Goal: Task Accomplishment & Management: Use online tool/utility

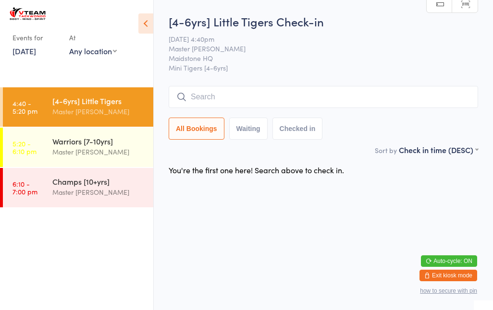
click at [397, 95] on input "search" at bounding box center [323, 97] width 309 height 22
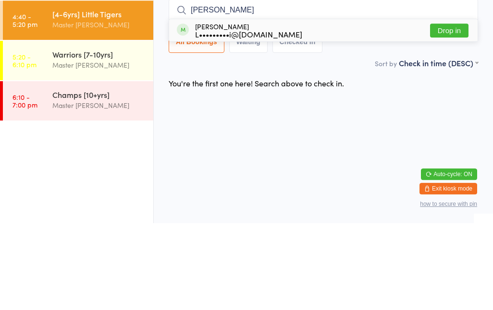
type input "[PERSON_NAME]"
click at [447, 111] on button "Drop in" at bounding box center [449, 118] width 38 height 14
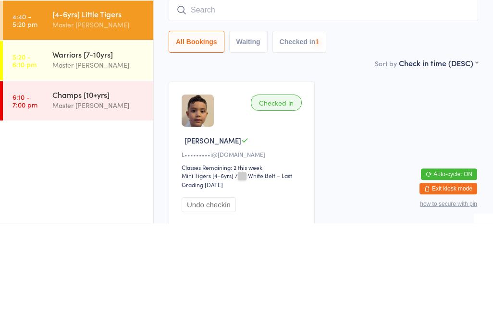
scroll to position [81, 0]
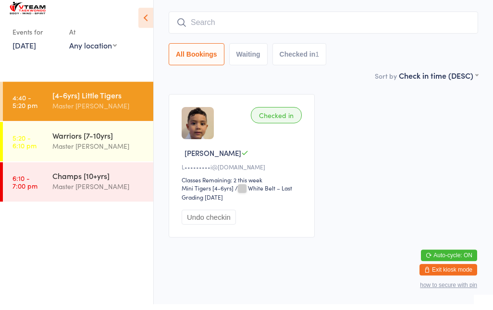
click at [253, 17] on input "search" at bounding box center [323, 28] width 309 height 22
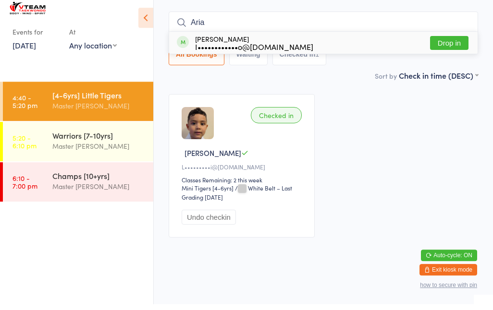
type input "Aria"
click at [198, 49] on div "I••••••••••••o@[DOMAIN_NAME]" at bounding box center [254, 53] width 118 height 8
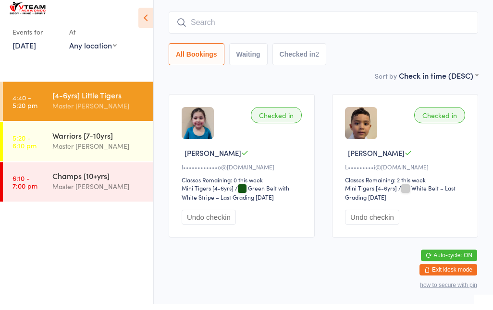
click at [380, 20] on input "search" at bounding box center [323, 28] width 309 height 22
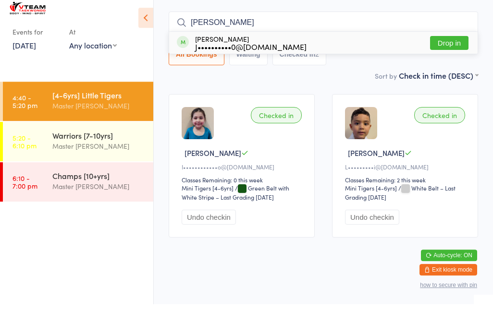
type input "[PERSON_NAME]"
click at [447, 42] on button "Drop in" at bounding box center [449, 49] width 38 height 14
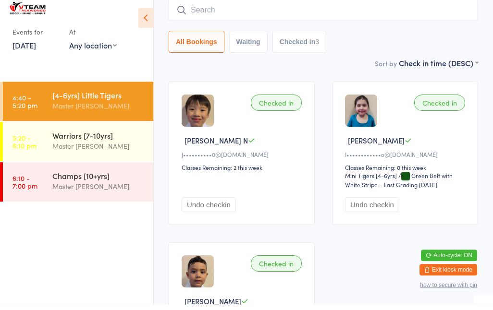
click at [369, 46] on div "All Bookings Waiting Checked in 3" at bounding box center [323, 48] width 309 height 22
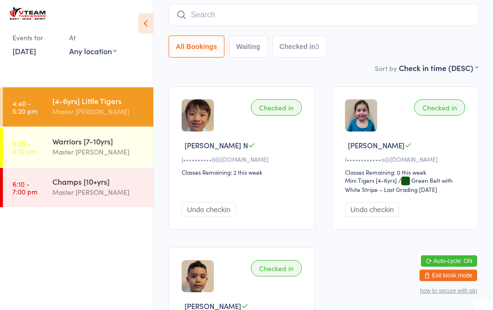
scroll to position [0, 0]
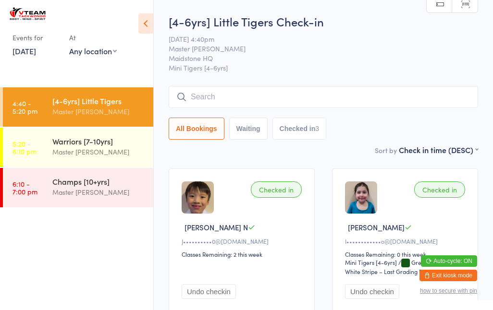
click at [262, 102] on input "search" at bounding box center [323, 97] width 309 height 22
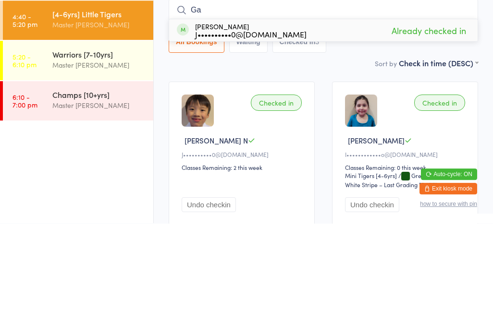
type input "G"
type input "Quee"
click at [305, 106] on div "[PERSON_NAME] a•••••••2@[DOMAIN_NAME] Drop in" at bounding box center [323, 117] width 308 height 22
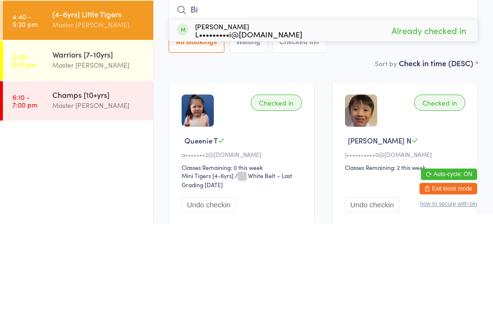
type input "B"
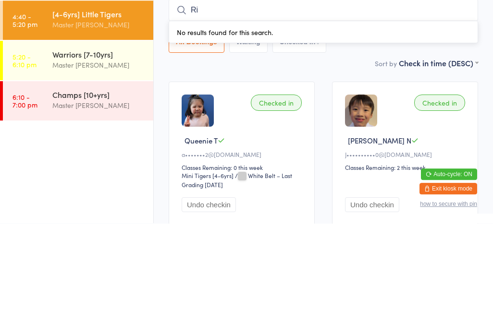
type input "R"
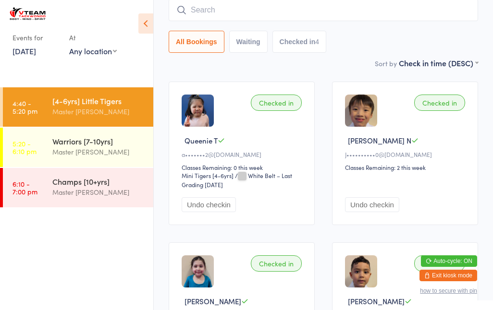
click at [328, 16] on input "search" at bounding box center [323, 10] width 309 height 22
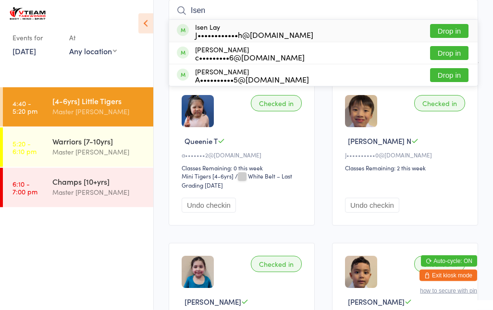
type input "Isen"
click at [336, 39] on div "Isen Lay J••••••••••••h@[DOMAIN_NAME] Drop in" at bounding box center [323, 31] width 308 height 22
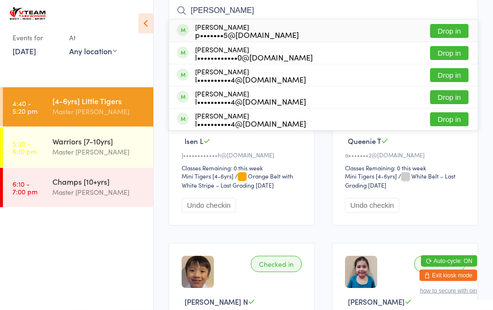
type input "[PERSON_NAME]"
click at [329, 30] on div "[PERSON_NAME] p•••••••5@[DOMAIN_NAME] Drop in" at bounding box center [323, 31] width 308 height 22
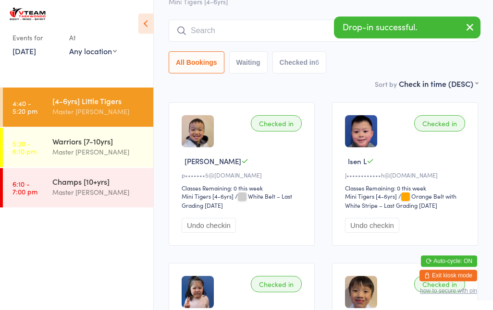
scroll to position [0, 0]
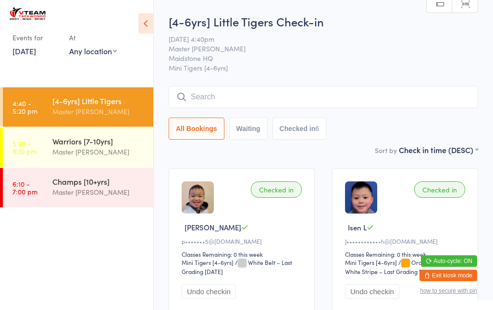
click at [111, 142] on div "Warriors [7-10yrs]" at bounding box center [98, 141] width 93 height 11
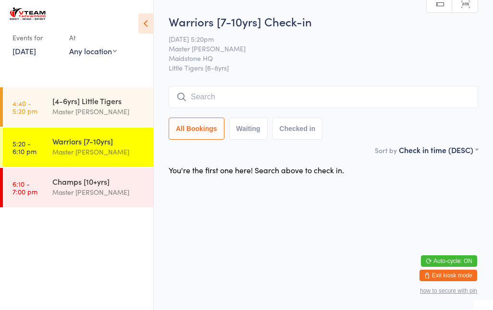
click at [210, 98] on input "search" at bounding box center [323, 97] width 309 height 22
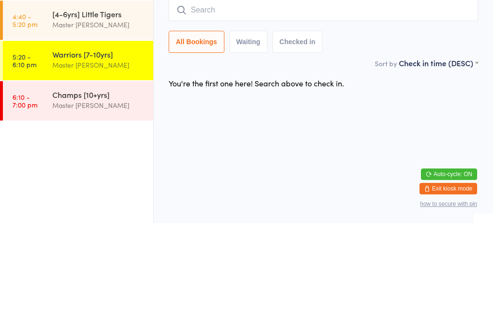
type input "J"
type input "M"
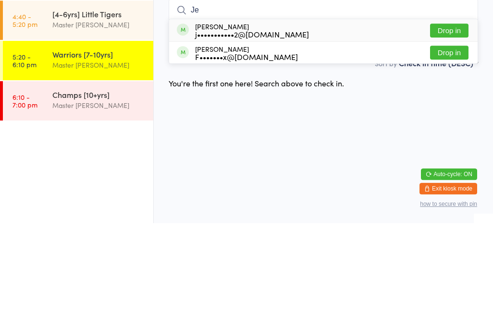
type input "J"
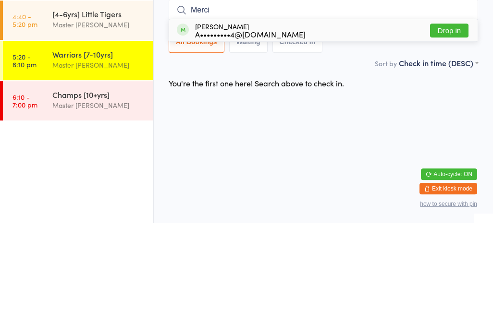
type input "Mercif"
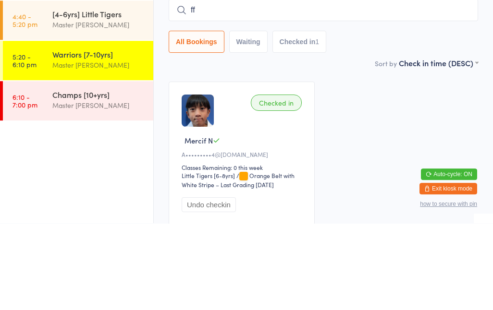
type input "f"
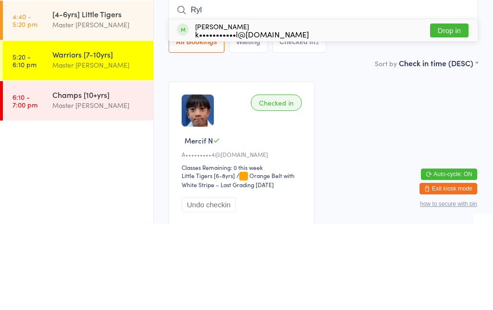
type input "Ryl"
click at [448, 111] on button "Drop in" at bounding box center [449, 118] width 38 height 14
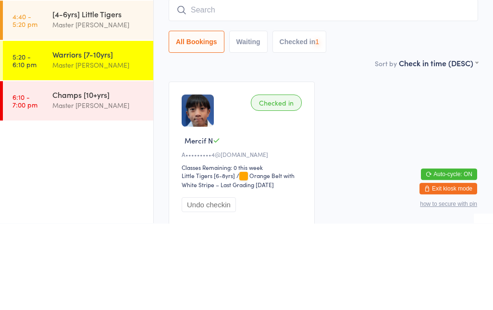
scroll to position [81, 0]
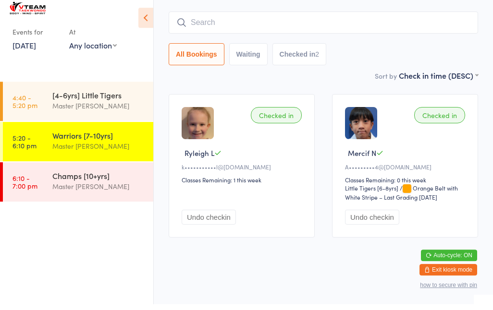
click at [240, 17] on input "search" at bounding box center [323, 28] width 309 height 22
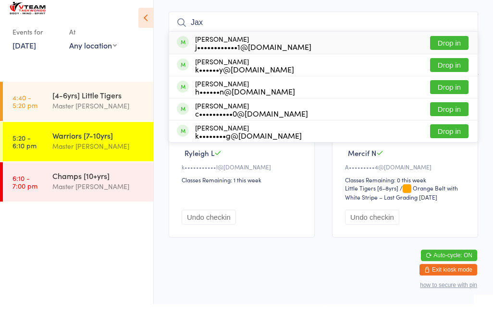
type input "Jax"
click at [452, 42] on button "Drop in" at bounding box center [449, 49] width 38 height 14
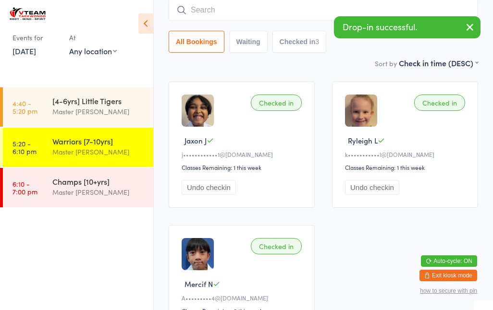
click at [249, 12] on input "search" at bounding box center [323, 10] width 309 height 22
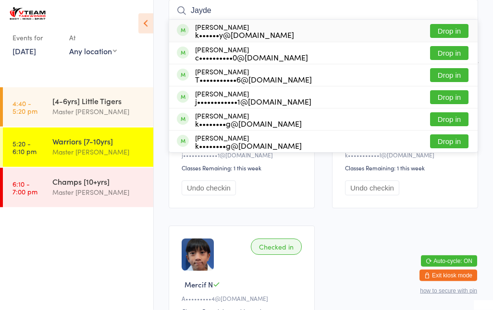
type input "Jayde"
click at [450, 100] on button "Drop in" at bounding box center [449, 97] width 38 height 14
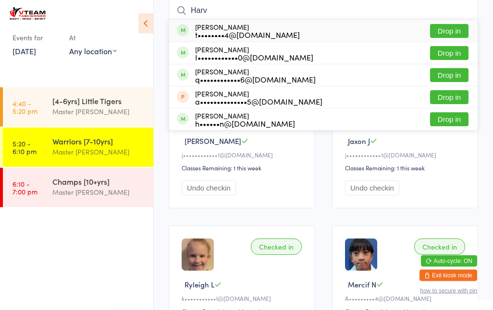
type input "Harv"
click at [450, 28] on button "Drop in" at bounding box center [449, 31] width 38 height 14
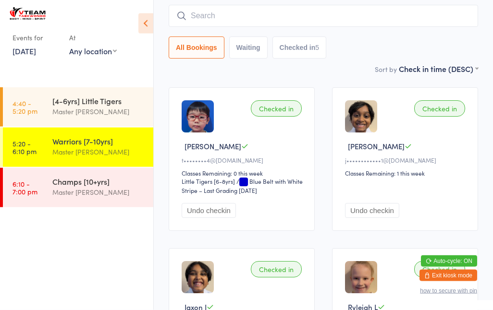
scroll to position [88, 0]
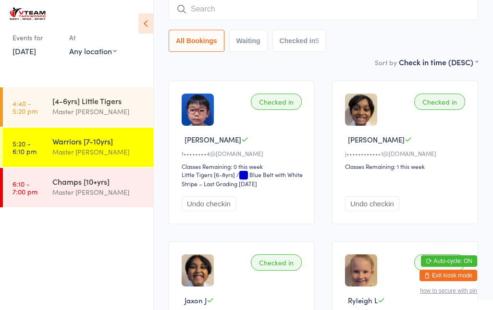
click at [74, 152] on div "Master [PERSON_NAME]" at bounding box center [98, 152] width 93 height 11
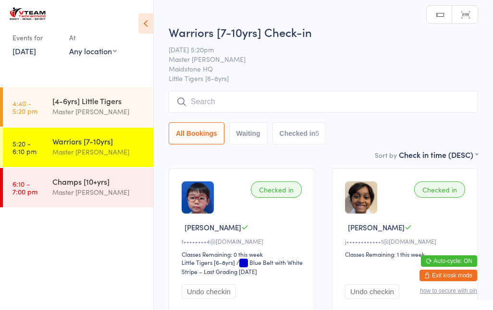
click at [250, 102] on input "search" at bounding box center [323, 102] width 309 height 22
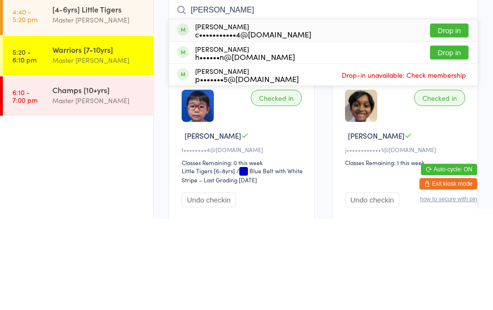
type input "[PERSON_NAME]"
click at [442, 115] on button "Drop in" at bounding box center [449, 122] width 38 height 14
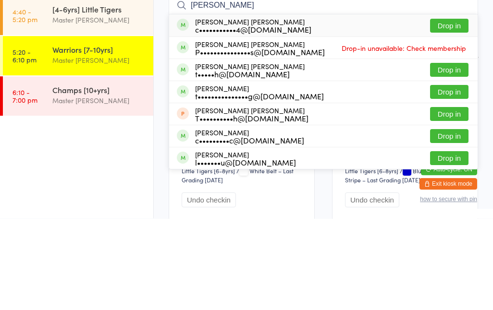
type input "[PERSON_NAME]"
click at [445, 111] on button "Drop in" at bounding box center [449, 118] width 38 height 14
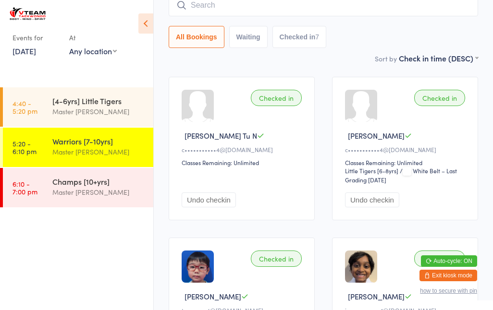
click at [260, 12] on input "search" at bounding box center [323, 5] width 309 height 22
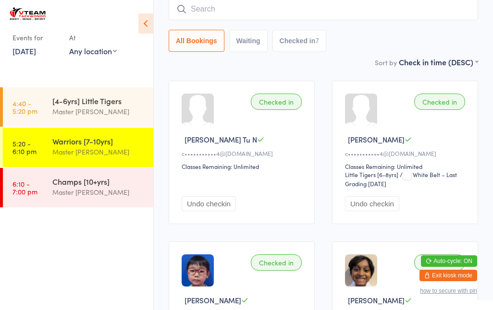
scroll to position [86, 0]
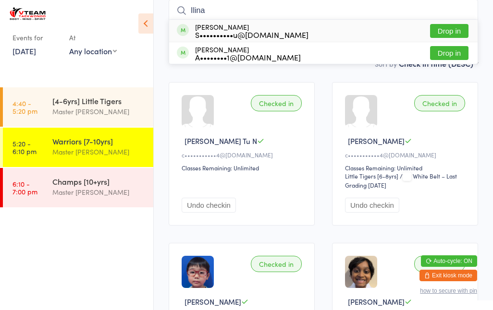
type input "Ilina"
click at [442, 29] on button "Drop in" at bounding box center [449, 31] width 38 height 14
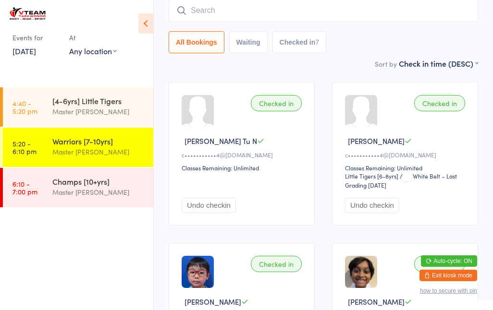
scroll to position [87, 0]
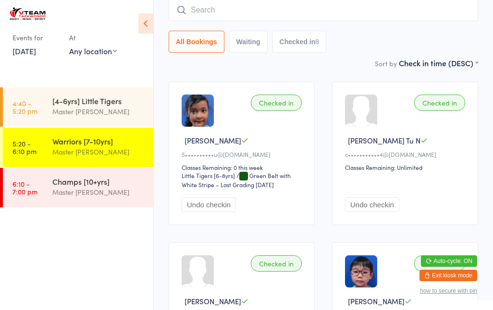
click at [210, 14] on input "search" at bounding box center [323, 10] width 309 height 22
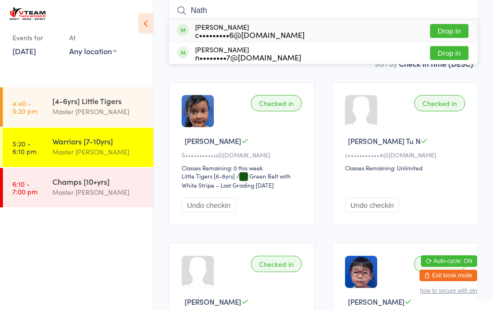
type input "Nath"
click at [445, 54] on button "Drop in" at bounding box center [449, 53] width 38 height 14
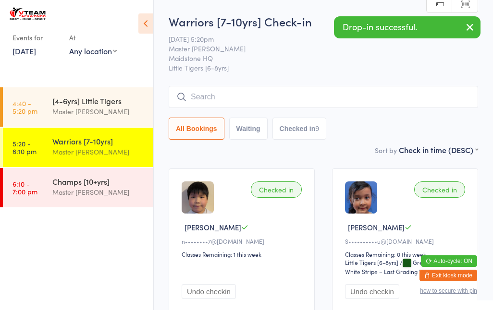
scroll to position [0, 0]
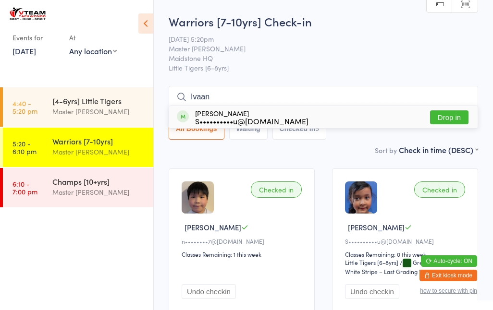
type input "Ivaan"
click at [449, 121] on button "Drop in" at bounding box center [449, 118] width 38 height 14
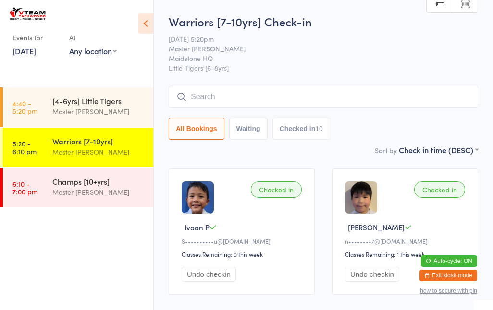
click at [351, 102] on input "search" at bounding box center [323, 97] width 309 height 22
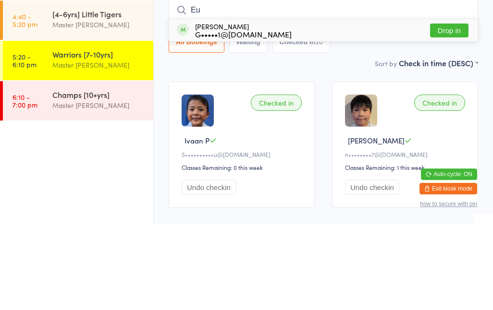
type input "Eu"
click at [277, 106] on div "[PERSON_NAME]•••••1@[DOMAIN_NAME] Drop in" at bounding box center [323, 117] width 308 height 22
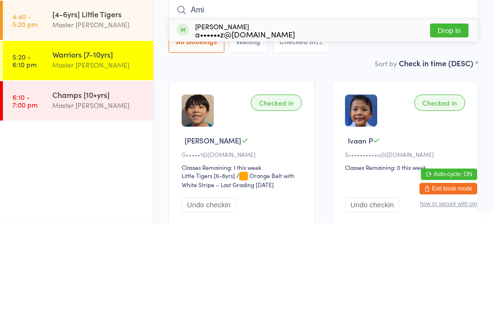
type input "Ami"
click at [205, 117] on div "a••••••z@[DOMAIN_NAME]" at bounding box center [245, 121] width 100 height 8
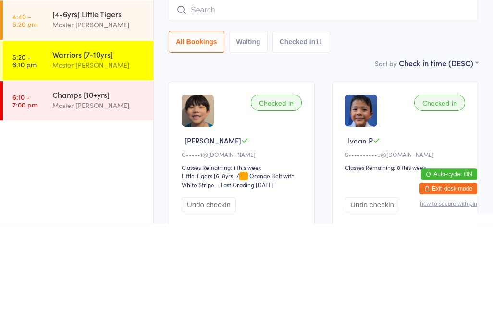
scroll to position [87, 0]
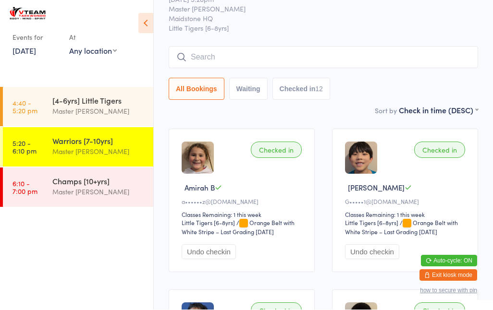
click at [198, 68] on input "search" at bounding box center [323, 58] width 309 height 22
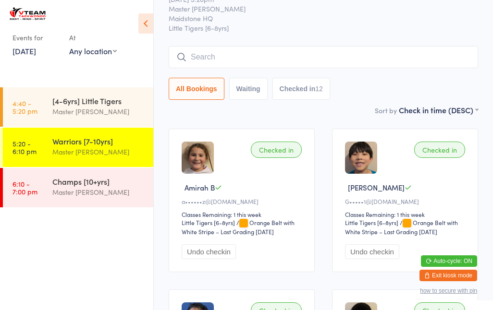
scroll to position [40, 0]
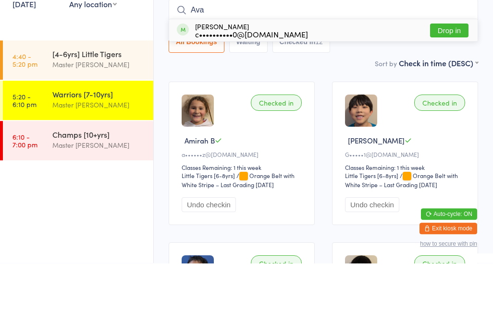
type input "Ava"
click at [445, 71] on button "Drop in" at bounding box center [449, 78] width 38 height 14
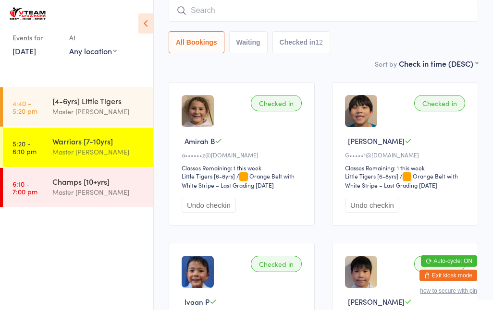
click at [312, 8] on input "search" at bounding box center [323, 11] width 309 height 22
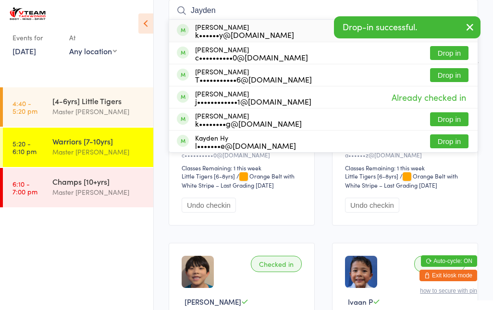
type input "Jayden"
click at [440, 52] on button "Drop in" at bounding box center [449, 53] width 38 height 14
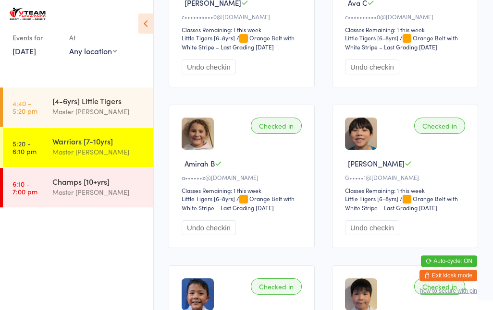
scroll to position [0, 0]
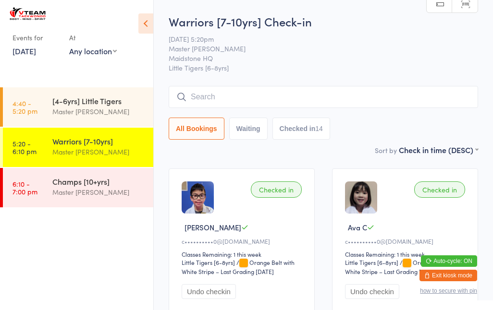
click at [317, 101] on input "search" at bounding box center [323, 97] width 309 height 22
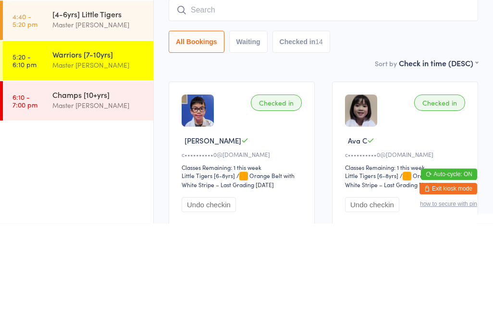
type input "J"
type input "N"
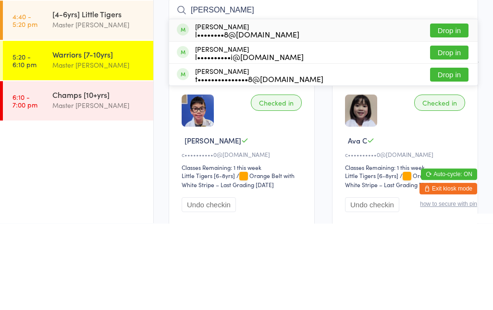
type input "[PERSON_NAME]"
click at [286, 129] on div "[PERSON_NAME] l••••••••••i@[DOMAIN_NAME] Drop in" at bounding box center [323, 140] width 308 height 22
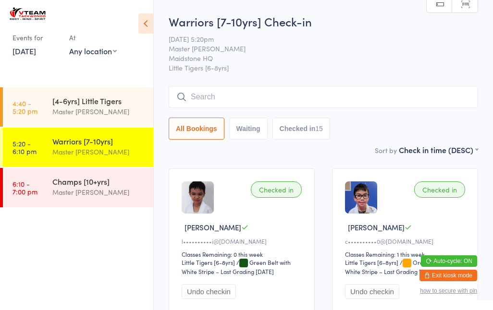
click at [294, 98] on input "search" at bounding box center [323, 97] width 309 height 22
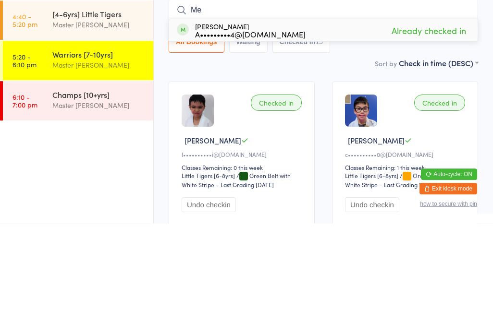
type input "M"
type input "[PERSON_NAME]"
click at [452, 111] on button "Drop in" at bounding box center [449, 118] width 38 height 14
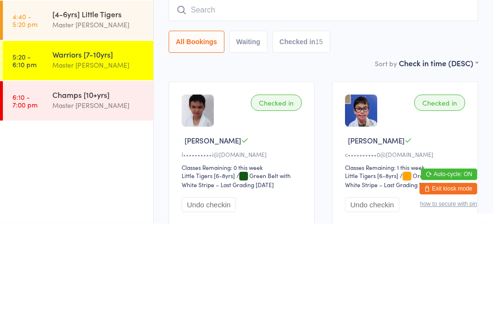
scroll to position [87, 0]
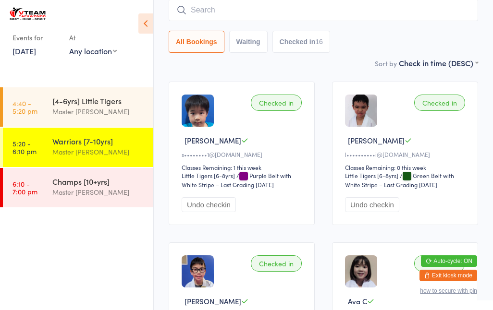
click at [339, 12] on input "search" at bounding box center [323, 10] width 309 height 22
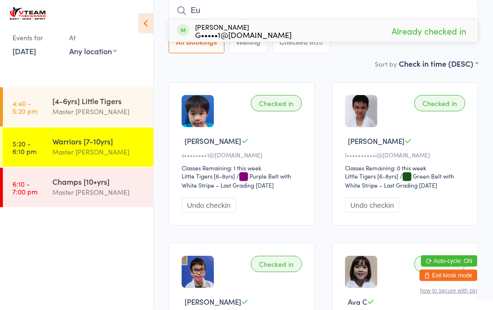
type input "E"
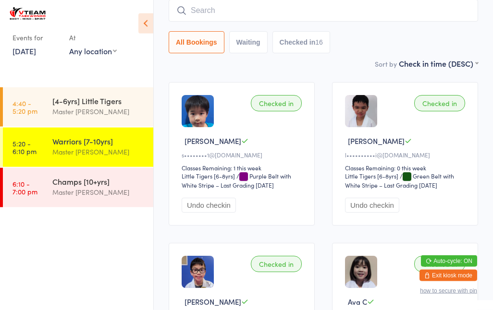
scroll to position [87, 0]
click at [112, 185] on div "Champs [10+yrs]" at bounding box center [98, 181] width 93 height 11
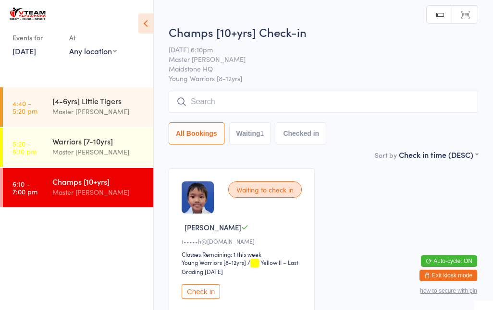
click at [234, 109] on input "search" at bounding box center [323, 102] width 309 height 22
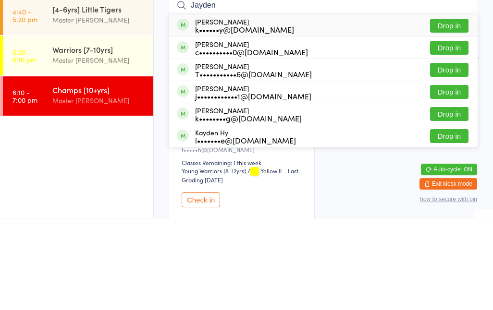
type input "Jayden"
click at [271, 198] on div "[PERSON_NAME] k••••••••g@[DOMAIN_NAME]" at bounding box center [248, 205] width 107 height 15
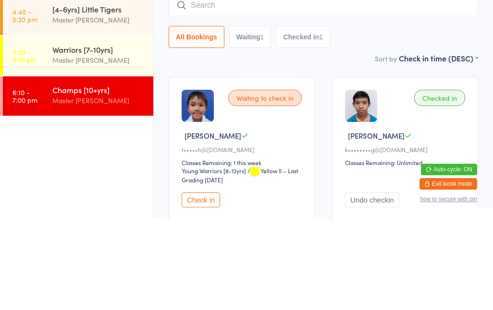
click at [368, 68] on main "Champs [10+yrs] Check-in [DATE] 6:10pm Master [PERSON_NAME] HQ [PERSON_NAME] Wa…" at bounding box center [323, 167] width 309 height 308
click at [17, 186] on link "6:10 - 7:00 pm Champs [10+yrs] Master [PERSON_NAME]" at bounding box center [78, 187] width 150 height 39
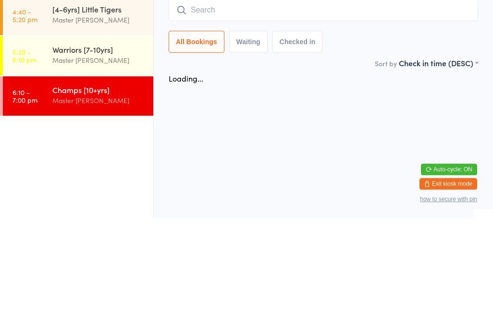
click at [19, 156] on ul "4:40 - 5:20 pm [4-6yrs] Little Tigers Master [PERSON_NAME] 5:20 - 6:10 pm Warri…" at bounding box center [76, 198] width 153 height 223
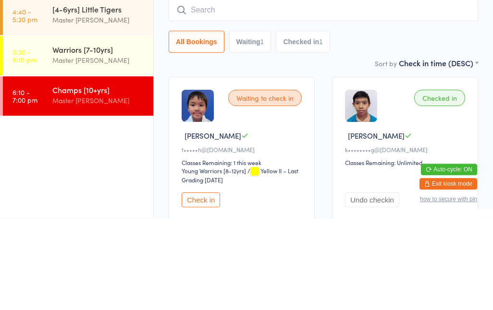
click at [22, 181] on time "6:10 - 7:00 pm" at bounding box center [24, 187] width 25 height 15
click at [313, 91] on input "search" at bounding box center [323, 102] width 309 height 22
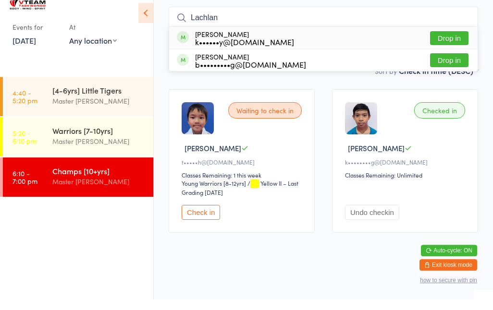
type input "Lachlan"
click at [201, 49] on div "k••••••y@[DOMAIN_NAME]" at bounding box center [244, 53] width 99 height 8
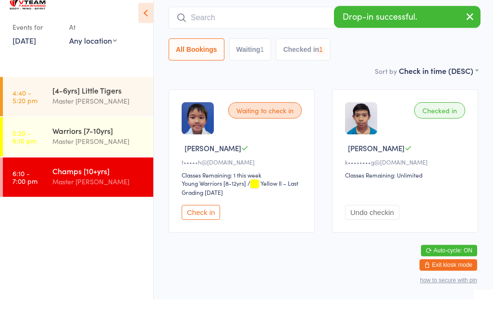
click at [242, 17] on input "search" at bounding box center [323, 28] width 309 height 22
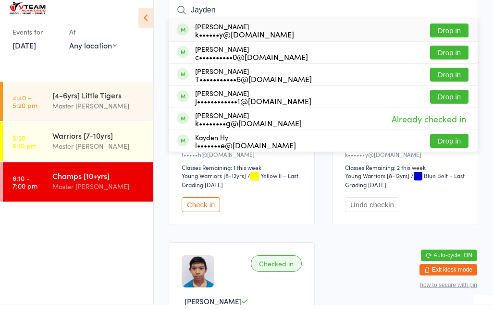
type input "Jayden"
click at [198, 36] on div "k••••••y@[DOMAIN_NAME]" at bounding box center [244, 40] width 99 height 8
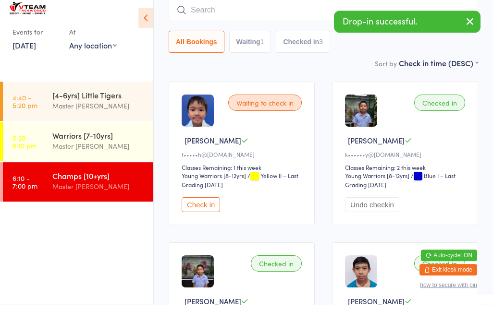
click at [330, 79] on div "Waiting to check in [PERSON_NAME] N t•••••h@[DOMAIN_NAME] Classes Remaining: 1 …" at bounding box center [323, 240] width 327 height 322
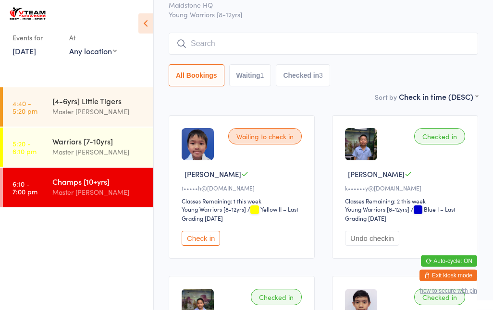
scroll to position [0, 0]
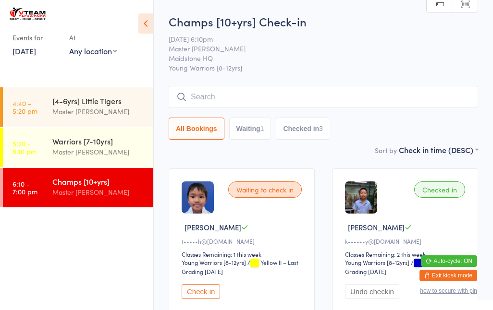
click at [371, 98] on input "search" at bounding box center [323, 97] width 309 height 22
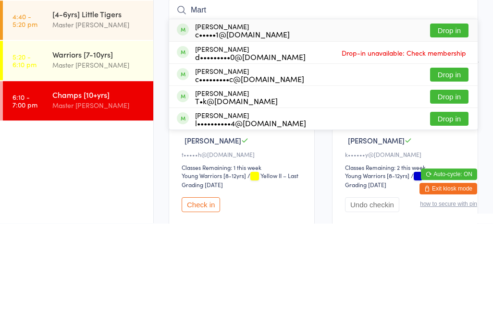
type input "Mart"
click at [456, 111] on button "Drop in" at bounding box center [449, 118] width 38 height 14
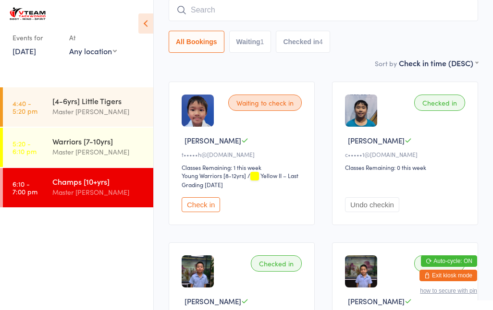
click at [339, 15] on input "search" at bounding box center [323, 10] width 309 height 22
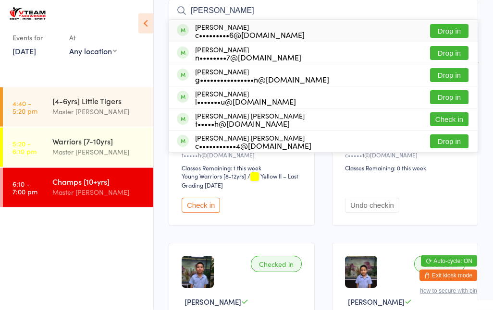
type input "[PERSON_NAME]"
click at [450, 35] on button "Drop in" at bounding box center [449, 31] width 38 height 14
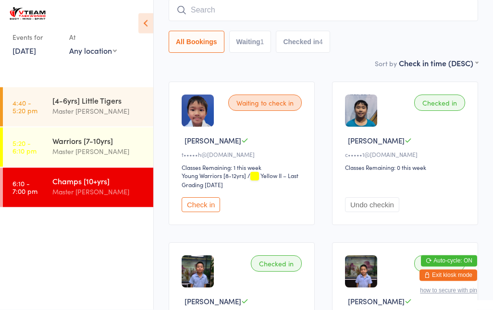
scroll to position [87, 0]
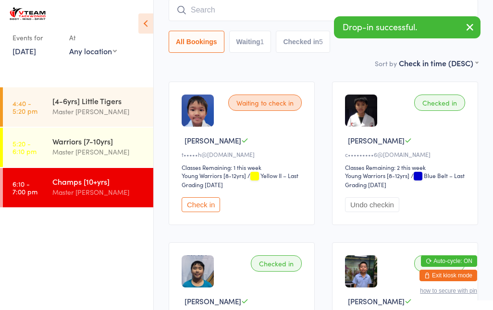
click at [221, 9] on input "search" at bounding box center [323, 10] width 309 height 22
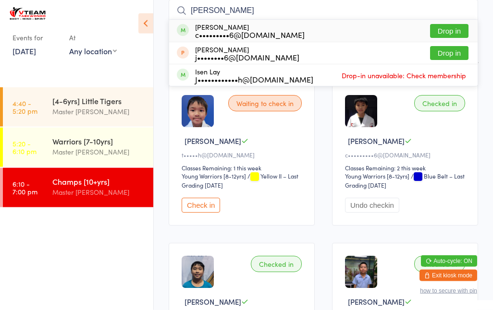
type input "[PERSON_NAME]"
click at [446, 25] on button "Drop in" at bounding box center [449, 31] width 38 height 14
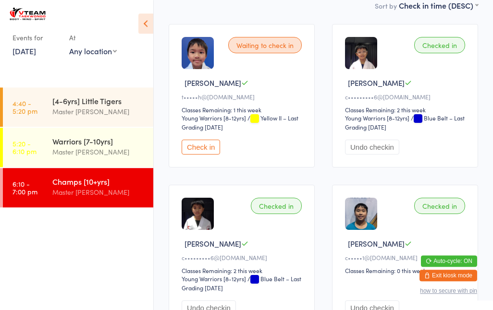
scroll to position [127, 0]
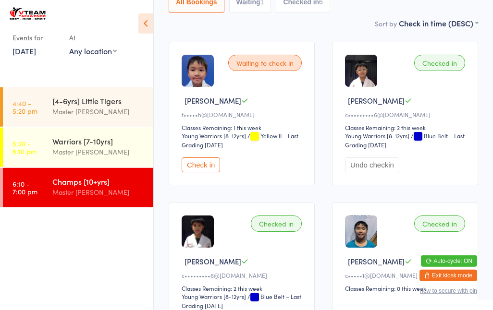
click at [206, 164] on button "Check in" at bounding box center [201, 165] width 38 height 15
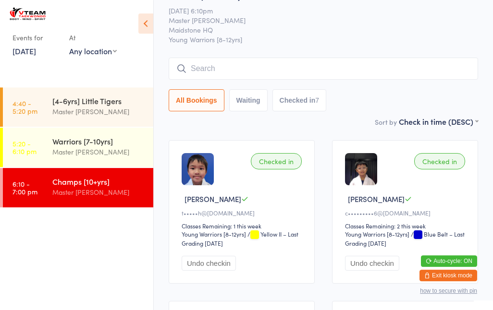
scroll to position [18, 0]
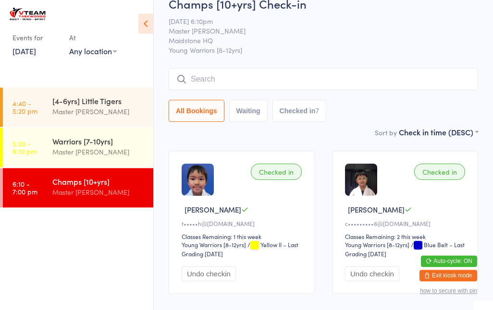
click at [259, 64] on div "Champs [10+yrs] Check-in [DATE] 6:10pm Master [PERSON_NAME] HQ [PERSON_NAME] Wa…" at bounding box center [323, 61] width 309 height 131
click at [282, 76] on input "search" at bounding box center [323, 79] width 309 height 22
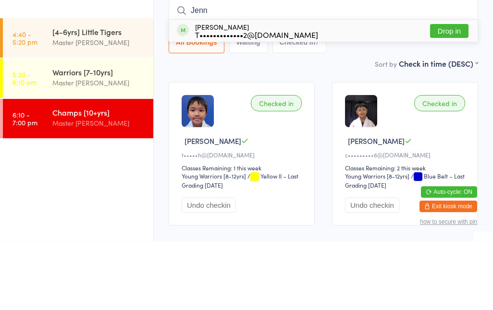
type input "Jenn"
click at [450, 93] on button "Drop in" at bounding box center [449, 100] width 38 height 14
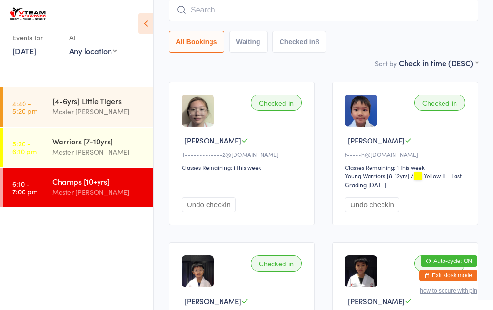
click at [341, 6] on input "search" at bounding box center [323, 10] width 309 height 22
click at [276, 3] on input "search" at bounding box center [323, 11] width 309 height 22
click at [371, 37] on div "All Bookings Waiting Checked in 8" at bounding box center [323, 42] width 309 height 22
click at [110, 193] on div "Master [PERSON_NAME]" at bounding box center [98, 192] width 93 height 11
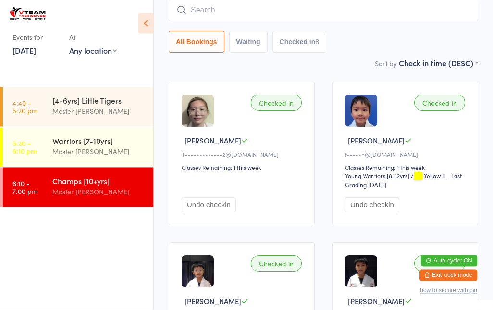
scroll to position [0, 0]
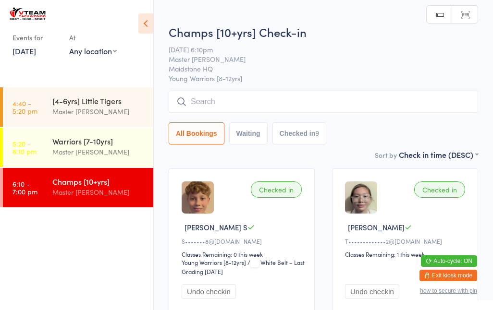
click at [311, 103] on input "search" at bounding box center [323, 102] width 309 height 22
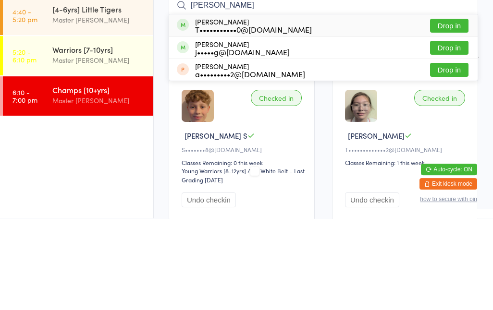
type input "[PERSON_NAME]"
click at [280, 110] on div "[PERSON_NAME] T•••••••••••0@[DOMAIN_NAME]" at bounding box center [253, 117] width 117 height 15
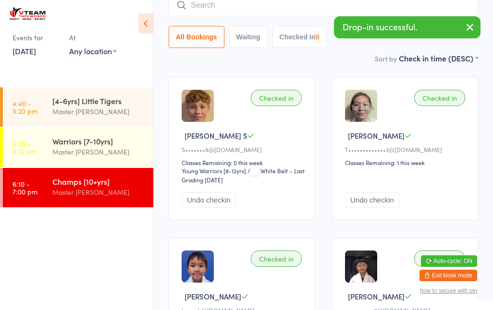
click at [294, 9] on input "search" at bounding box center [323, 5] width 309 height 22
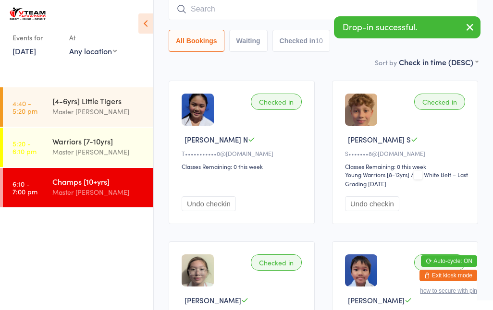
scroll to position [86, 0]
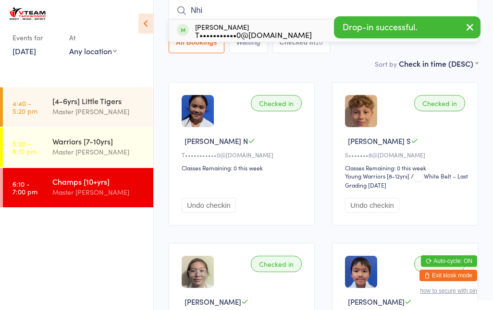
type input "Nhi"
click at [253, 28] on div "[PERSON_NAME] T•••••••••••0@[DOMAIN_NAME]" at bounding box center [253, 30] width 117 height 15
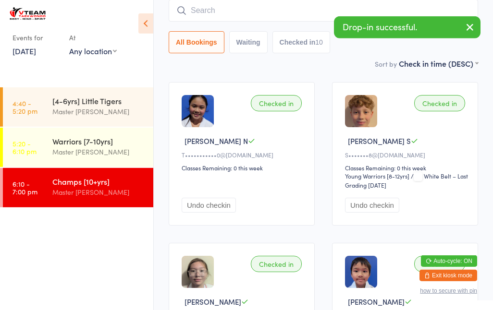
scroll to position [87, 0]
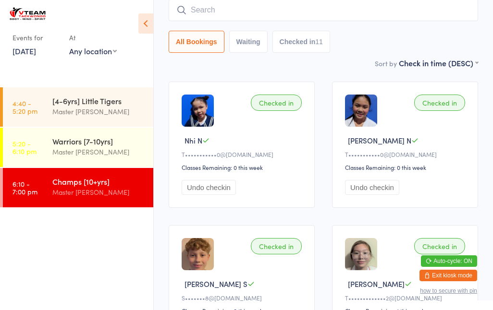
click at [227, 11] on input "search" at bounding box center [323, 10] width 309 height 22
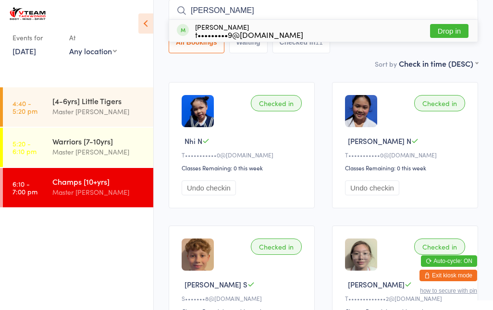
type input "[PERSON_NAME]"
click at [448, 32] on button "Drop in" at bounding box center [449, 31] width 38 height 14
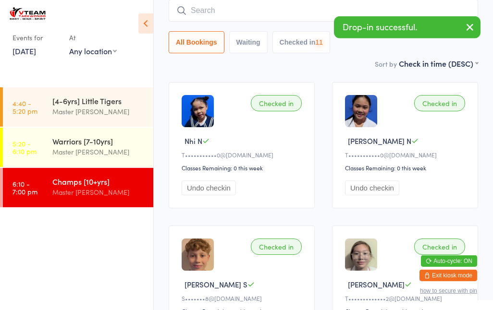
scroll to position [87, 0]
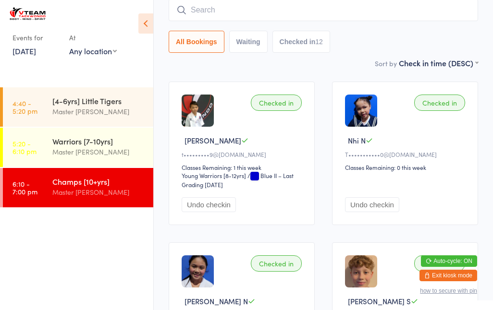
click at [100, 175] on div "Champs [10+yrs] Master [PERSON_NAME]" at bounding box center [102, 187] width 101 height 38
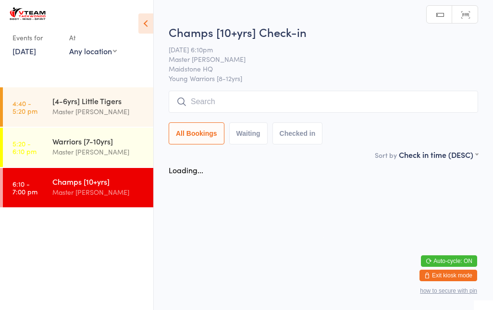
scroll to position [0, 0]
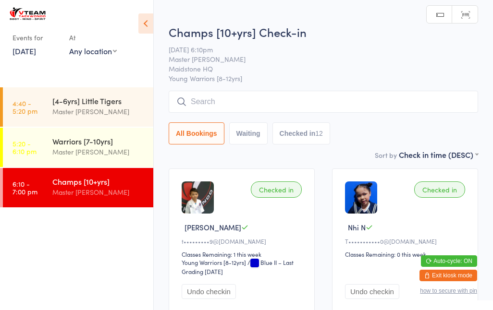
click at [234, 100] on input "search" at bounding box center [323, 102] width 309 height 22
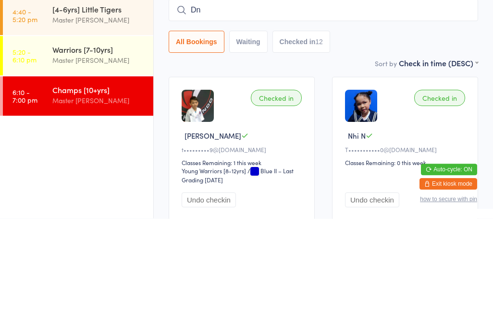
type input "D"
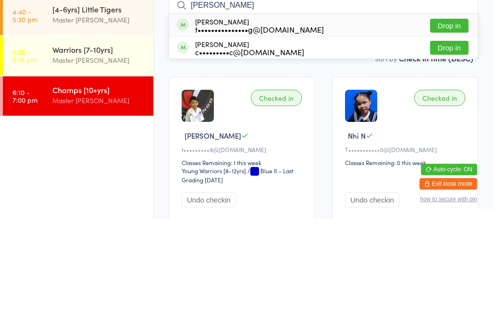
type input "[PERSON_NAME]"
click at [458, 111] on button "Drop in" at bounding box center [449, 118] width 38 height 14
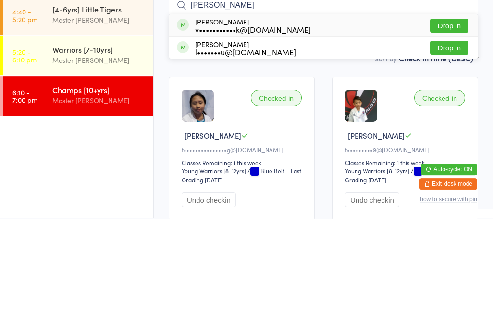
type input "[PERSON_NAME]"
click at [457, 111] on button "Drop in" at bounding box center [449, 118] width 38 height 14
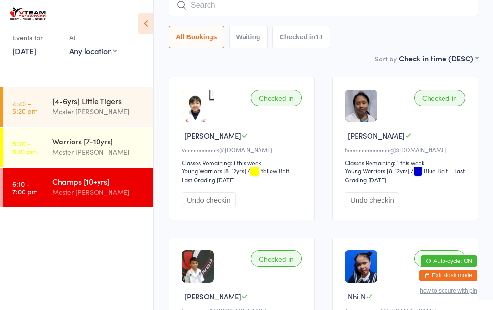
click at [261, 3] on input "search" at bounding box center [323, 5] width 309 height 22
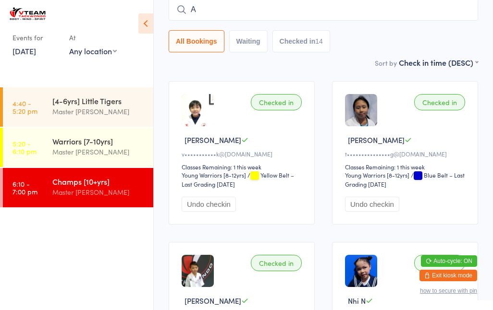
scroll to position [86, 0]
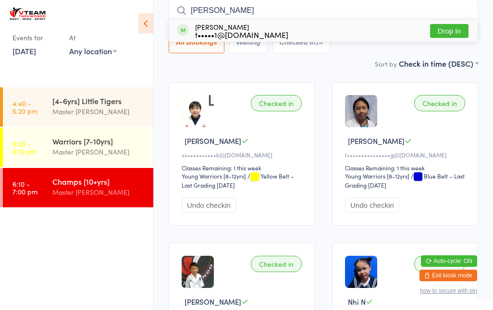
type input "[PERSON_NAME]"
click at [450, 37] on button "Drop in" at bounding box center [449, 31] width 38 height 14
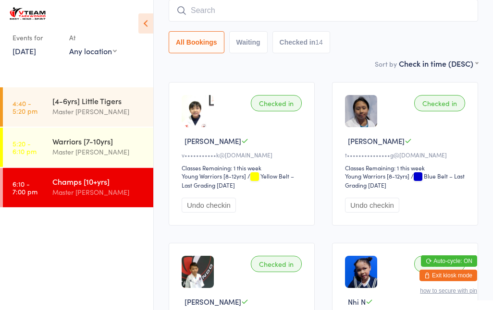
scroll to position [87, 0]
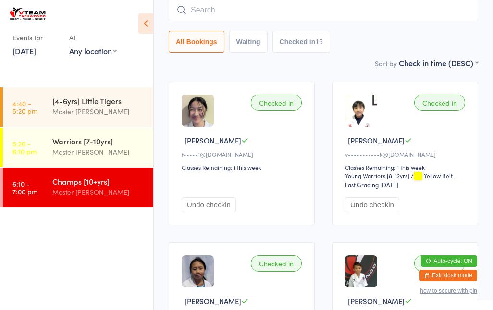
click at [202, 20] on input "search" at bounding box center [323, 10] width 309 height 22
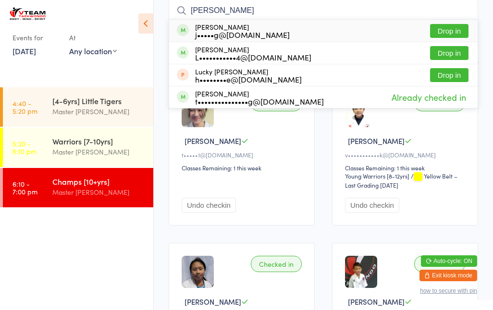
type input "[PERSON_NAME]"
click at [453, 52] on button "Drop in" at bounding box center [449, 53] width 38 height 14
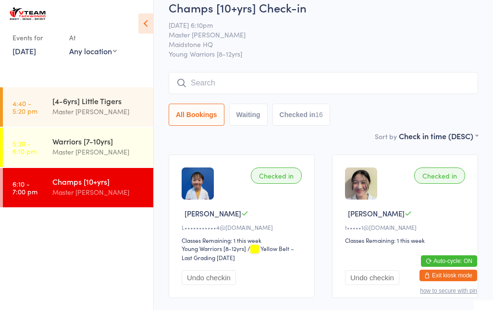
scroll to position [0, 0]
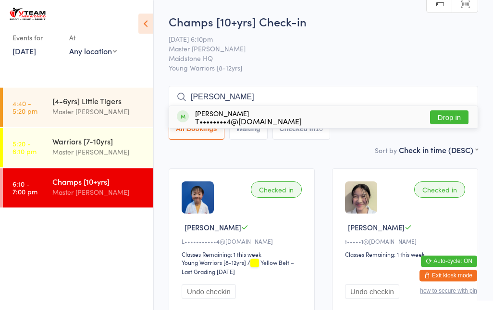
type input "[PERSON_NAME]"
click at [453, 117] on button "Drop in" at bounding box center [449, 118] width 38 height 14
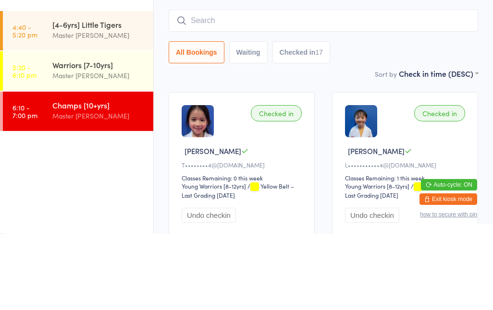
click at [37, 128] on link "5:20 - 6:10 pm Warriors [7-10yrs] Master [PERSON_NAME]" at bounding box center [78, 147] width 150 height 39
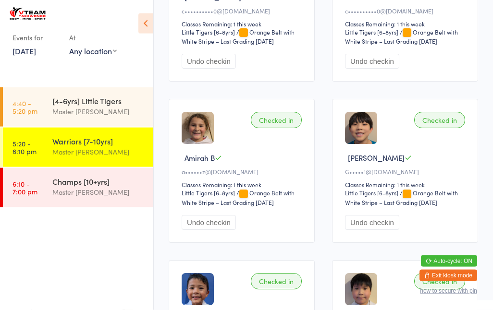
scroll to position [392, 0]
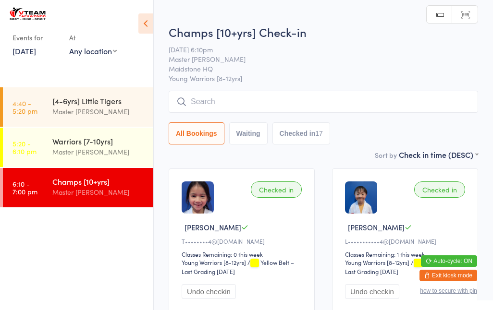
click at [306, 112] on input "search" at bounding box center [323, 102] width 309 height 22
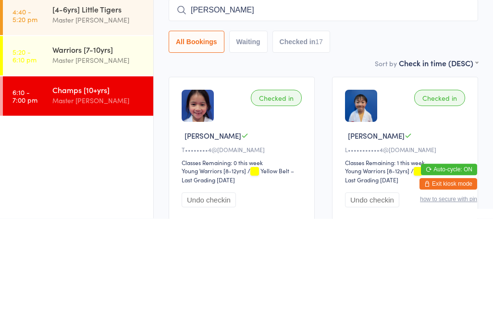
type input "[PERSON_NAME]"
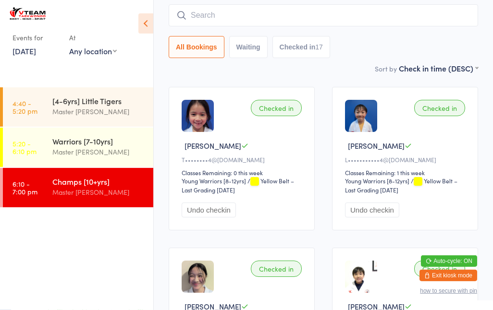
scroll to position [82, 0]
click at [275, 18] on input "search" at bounding box center [323, 15] width 309 height 22
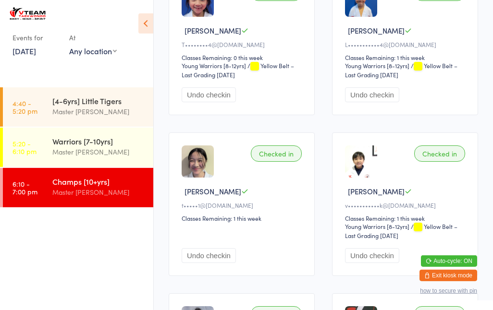
scroll to position [0, 0]
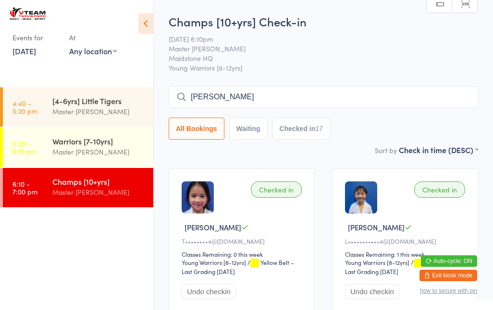
click at [408, 97] on input "[PERSON_NAME]" at bounding box center [323, 97] width 309 height 22
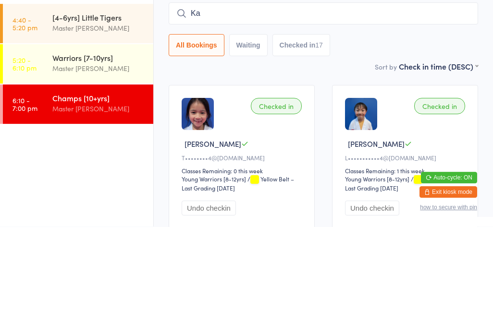
type input "K"
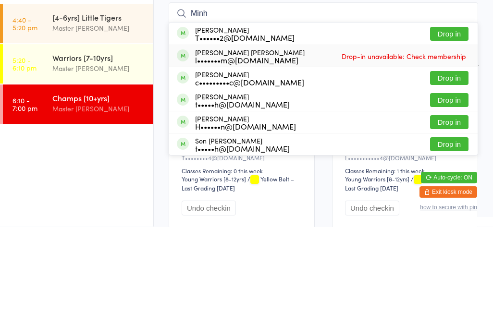
type input "Minh"
click at [455, 133] on span "Drop-in unavailable: Check membership" at bounding box center [403, 140] width 129 height 14
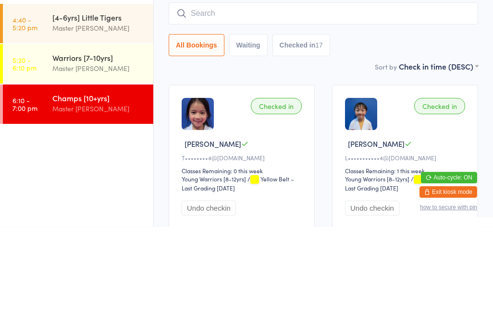
scroll to position [84, 0]
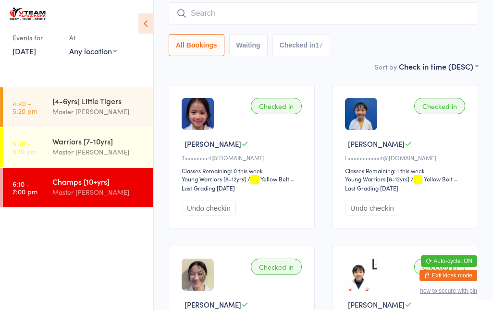
click at [324, 23] on input "search" at bounding box center [323, 13] width 309 height 22
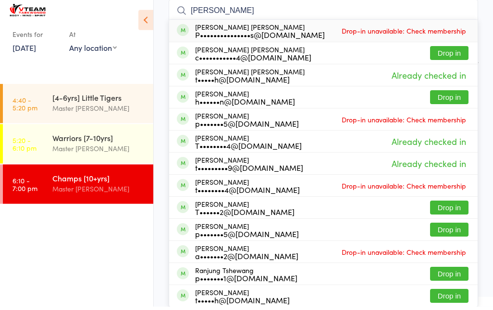
type input "[PERSON_NAME]"
click at [436, 29] on span "Drop-in unavailable: Check membership" at bounding box center [403, 34] width 129 height 14
